Goal: Task Accomplishment & Management: Manage account settings

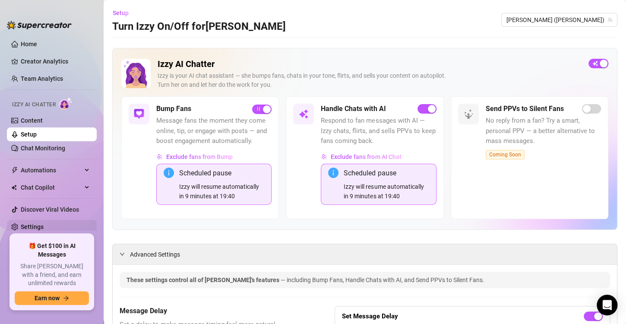
scroll to position [910, 0]
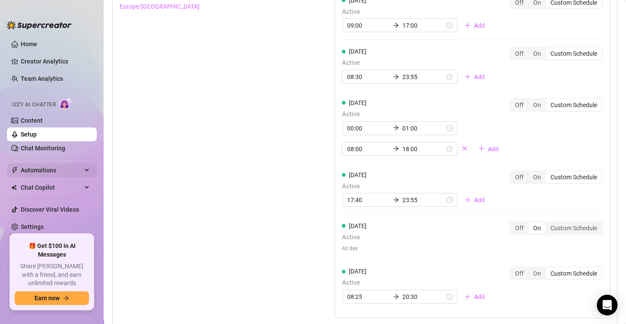
click at [27, 166] on span "Automations" at bounding box center [51, 170] width 61 height 14
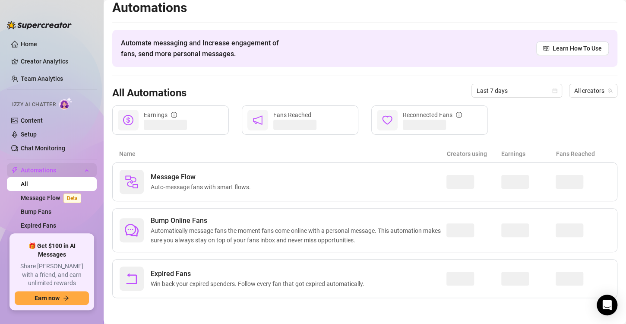
scroll to position [5, 0]
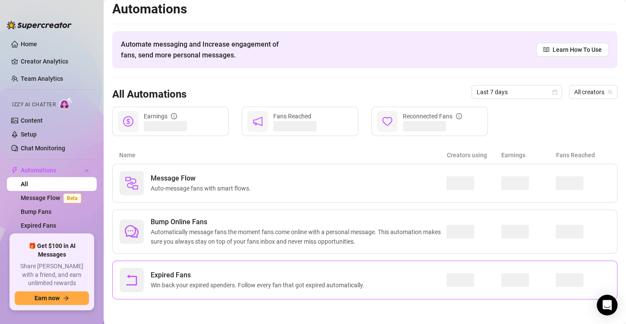
click at [238, 278] on span "Expired Fans" at bounding box center [259, 275] width 217 height 10
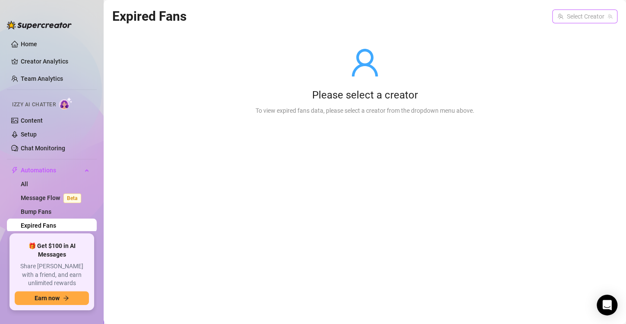
click at [560, 18] on input "search" at bounding box center [580, 16] width 47 height 13
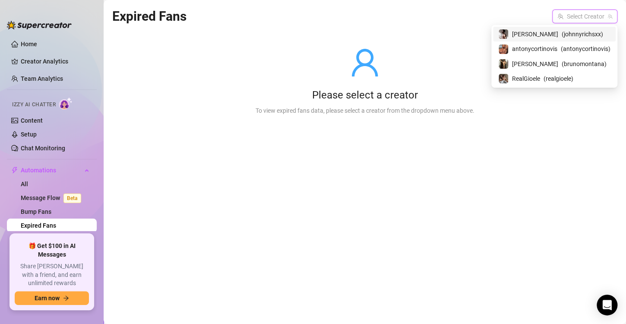
click at [562, 37] on span "( johnnyrichsxx )" at bounding box center [582, 34] width 41 height 10
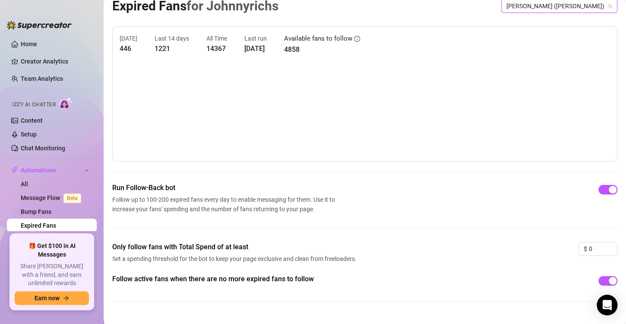
scroll to position [10, 0]
click at [600, 189] on button "button" at bounding box center [608, 190] width 19 height 10
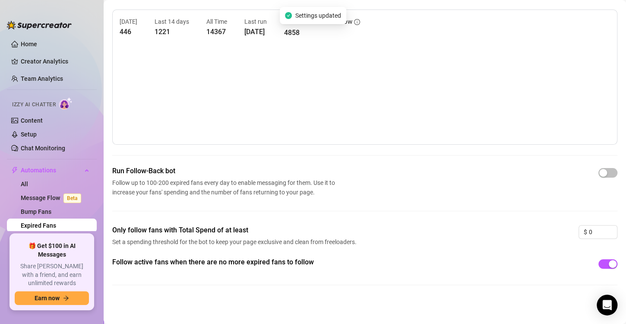
click at [609, 268] on div at bounding box center [608, 264] width 19 height 10
click at [599, 264] on span "button" at bounding box center [608, 264] width 19 height 10
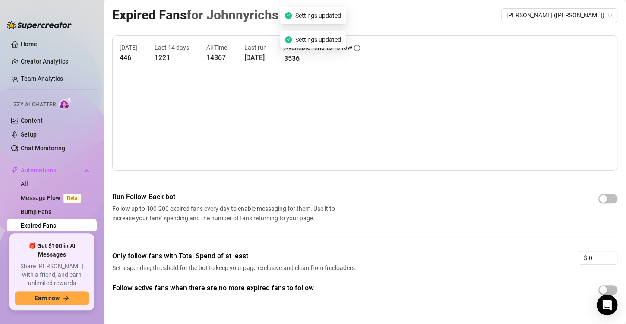
scroll to position [0, 0]
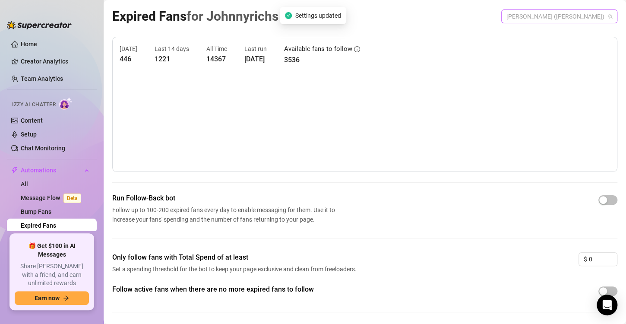
click at [531, 21] on span "[PERSON_NAME] ([PERSON_NAME])" at bounding box center [560, 16] width 106 height 13
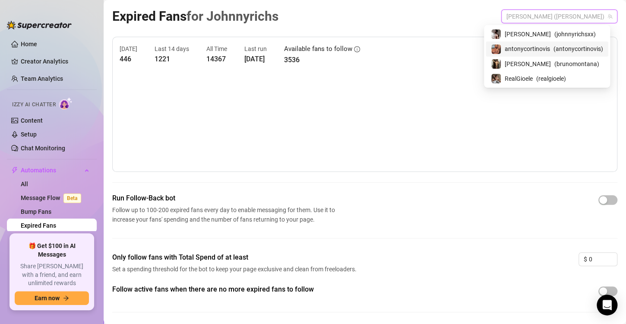
click at [532, 52] on span "antonycortinovis" at bounding box center [527, 49] width 45 height 10
